Goal: Information Seeking & Learning: Learn about a topic

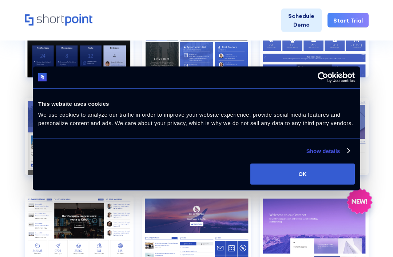
scroll to position [360, 0]
click at [373, 97] on section "Browse by: All Pages Transport Corporate Modern HR Others Social Travel Retail …" at bounding box center [196, 205] width 393 height 658
click at [307, 177] on button "OK" at bounding box center [302, 174] width 104 height 21
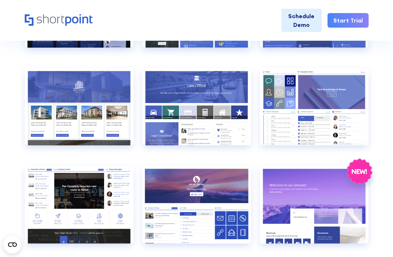
scroll to position [399, 0]
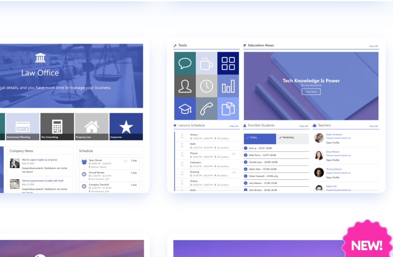
click at [260, 59] on div "Preview" at bounding box center [314, 98] width 109 height 78
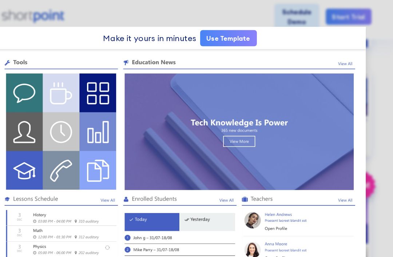
scroll to position [390, 0]
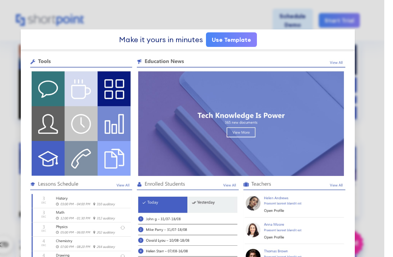
scroll to position [323, 0]
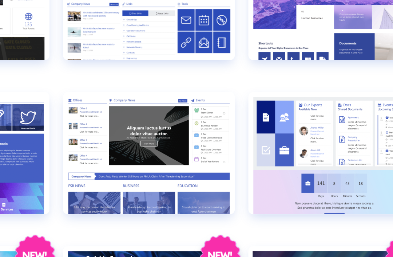
scroll to position [517, 0]
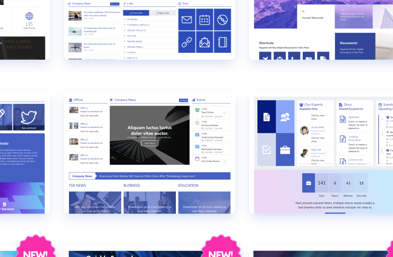
click at [260, 137] on div "Preview" at bounding box center [314, 176] width 109 height 78
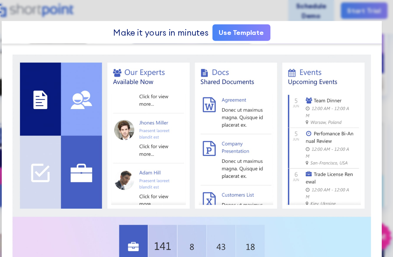
scroll to position [539, 0]
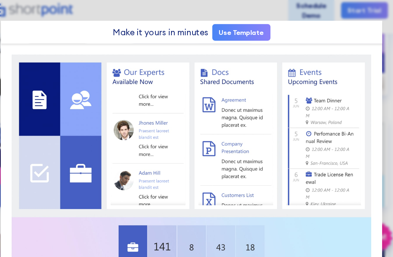
click at [58, 233] on img at bounding box center [196, 254] width 334 height 410
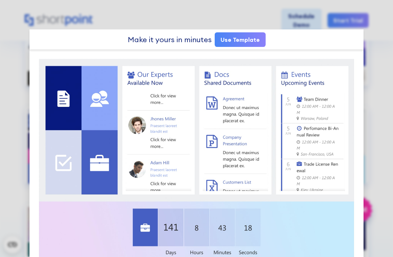
scroll to position [549, 0]
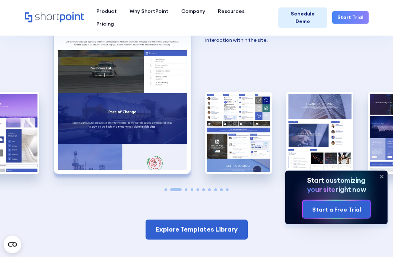
scroll to position [990, 0]
click at [243, 94] on img "3 / 10" at bounding box center [238, 133] width 67 height 82
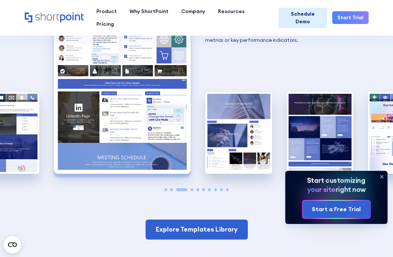
click at [141, 81] on img "3 / 10" at bounding box center [122, 90] width 137 height 168
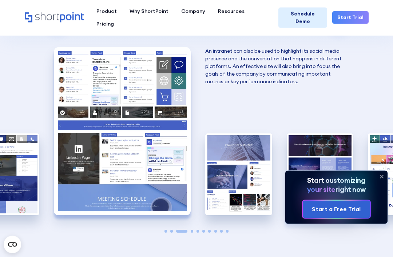
scroll to position [948, 0]
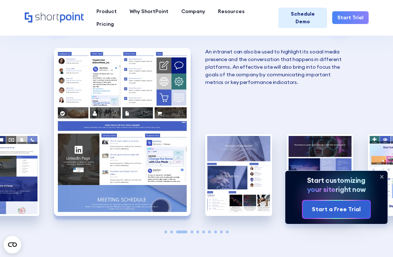
click at [253, 156] on img "4 / 10" at bounding box center [238, 175] width 67 height 82
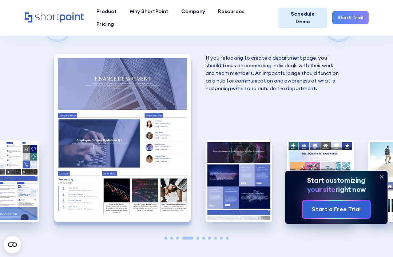
scroll to position [940, 0]
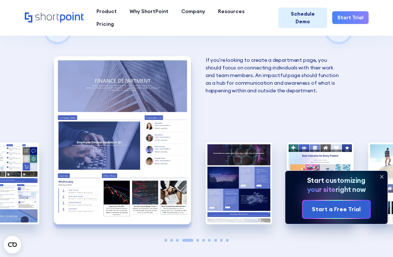
click at [147, 98] on img "4 / 10" at bounding box center [122, 140] width 137 height 168
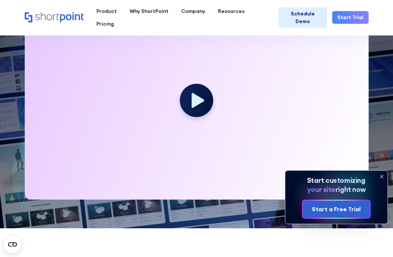
scroll to position [198, 0]
click at [197, 102] on icon at bounding box center [198, 100] width 12 height 15
click at [201, 101] on icon at bounding box center [198, 100] width 12 height 15
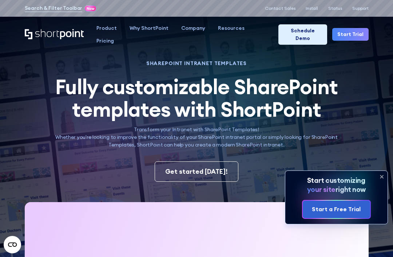
scroll to position [0, 0]
